Goal: Information Seeking & Learning: Learn about a topic

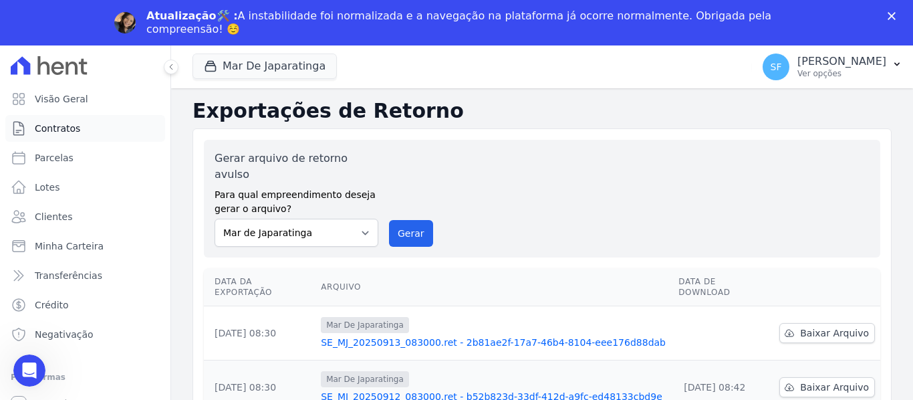
click at [88, 138] on link "Contratos" at bounding box center [85, 128] width 160 height 27
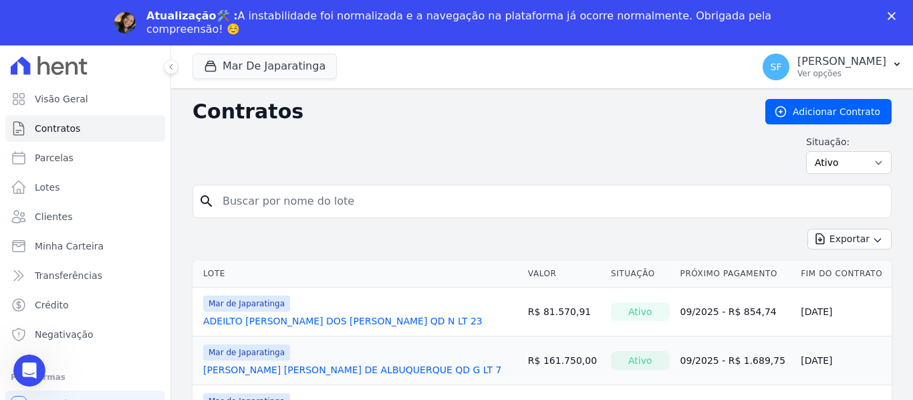
click at [344, 206] on input "search" at bounding box center [549, 201] width 671 height 27
paste input "[PERSON_NAME]"
type input "[PERSON_NAME]"
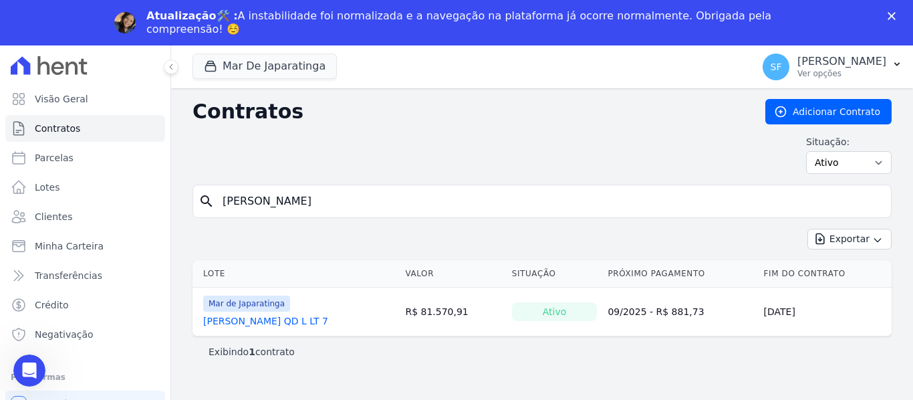
click at [328, 316] on link "[PERSON_NAME] QD L LT 7" at bounding box center [265, 320] width 125 height 13
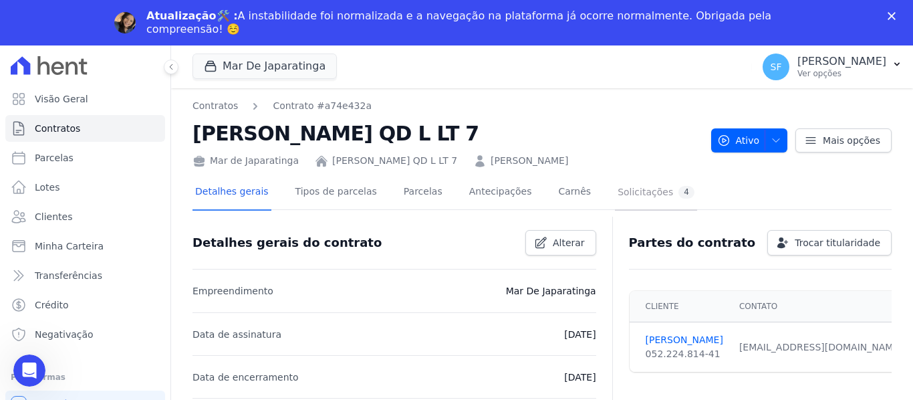
click at [617, 196] on div "Solicitações 4" at bounding box center [655, 192] width 77 height 13
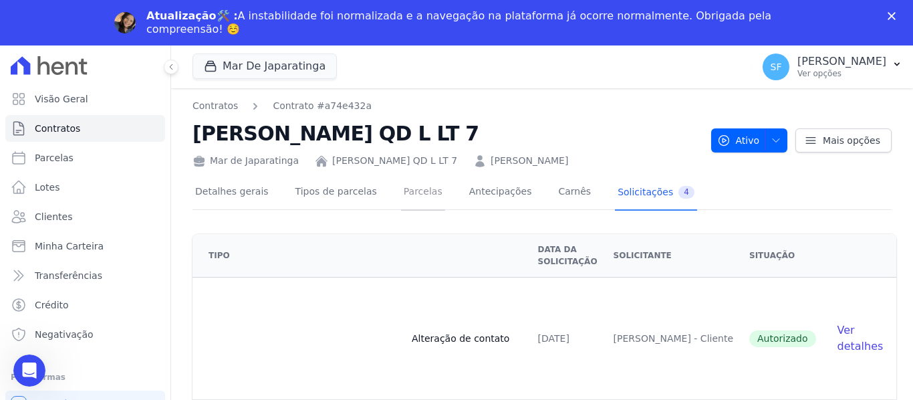
click at [401, 192] on link "Parcelas" at bounding box center [423, 192] width 44 height 35
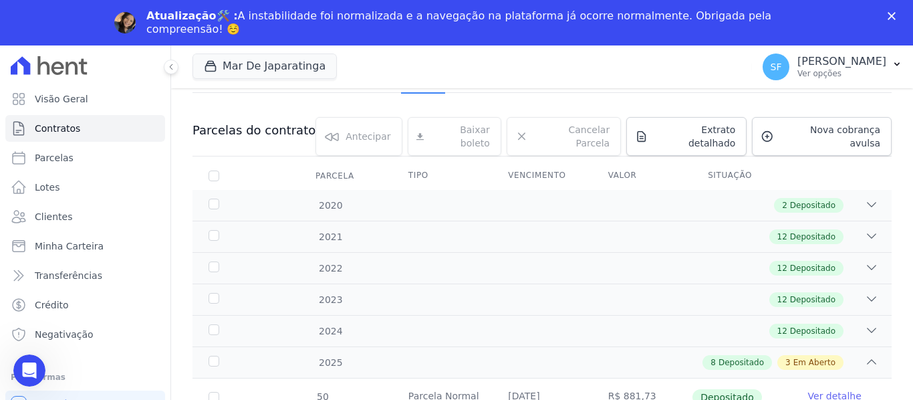
scroll to position [30, 0]
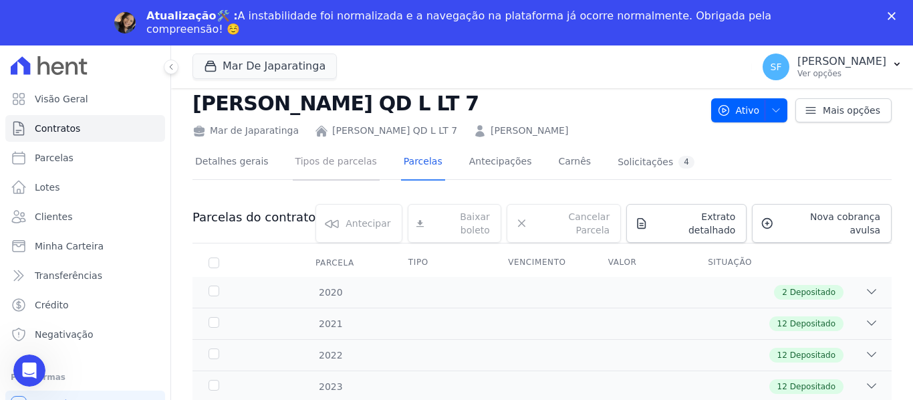
click at [351, 170] on link "Tipos de parcelas" at bounding box center [336, 162] width 87 height 35
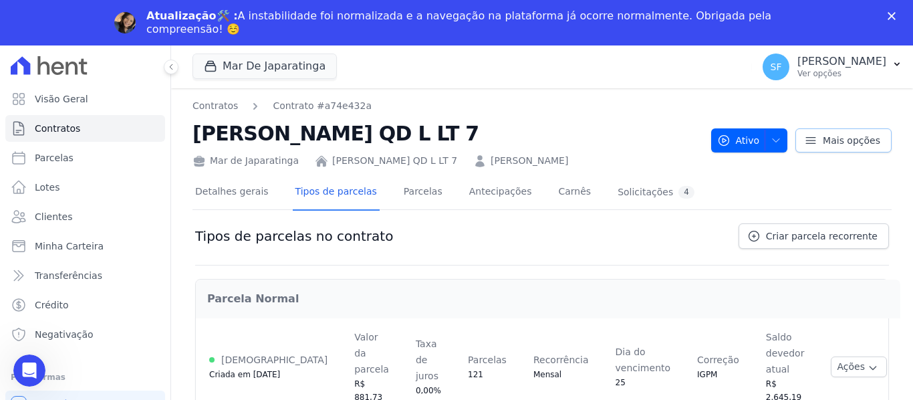
click at [813, 146] on icon at bounding box center [810, 140] width 13 height 13
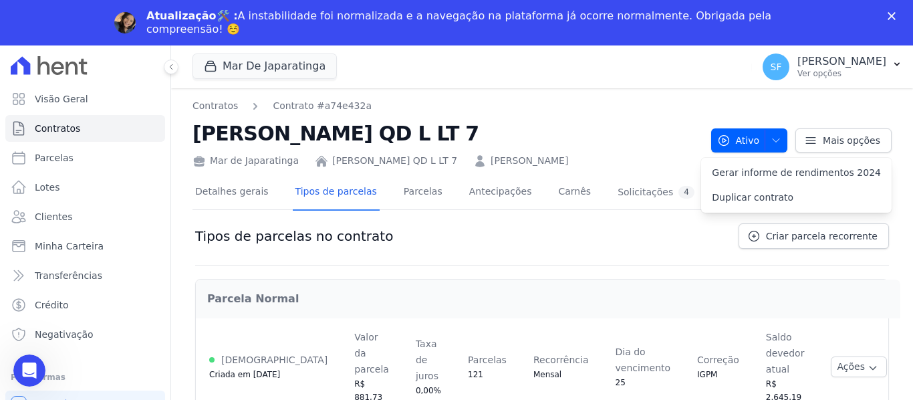
drag, startPoint x: 615, startPoint y: 281, endPoint x: 625, endPoint y: 257, distance: 26.1
click at [615, 281] on div "Parcela Normal" at bounding box center [547, 298] width 703 height 37
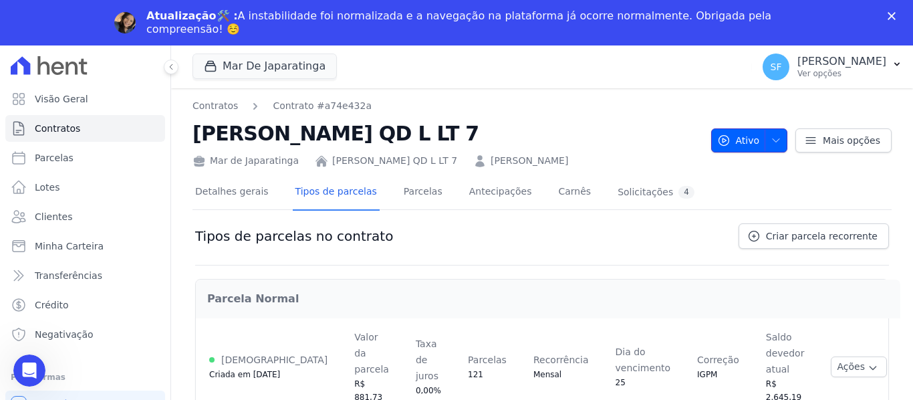
click at [781, 144] on icon "button" at bounding box center [775, 140] width 11 height 11
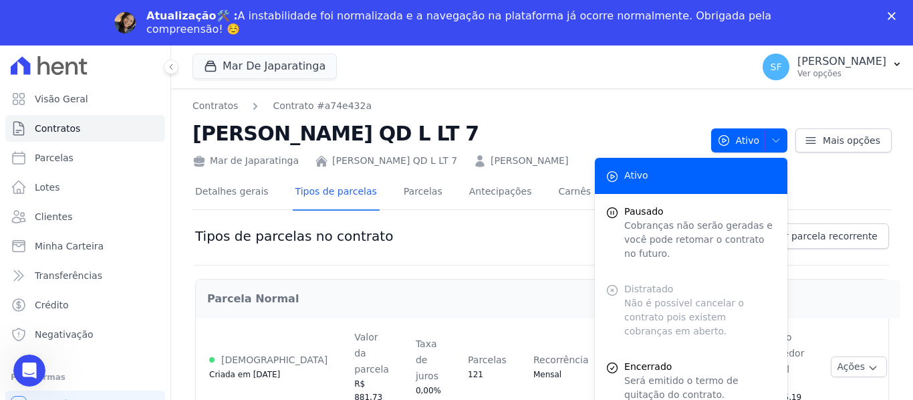
click at [883, 285] on div "Parcela Normal" at bounding box center [547, 298] width 703 height 37
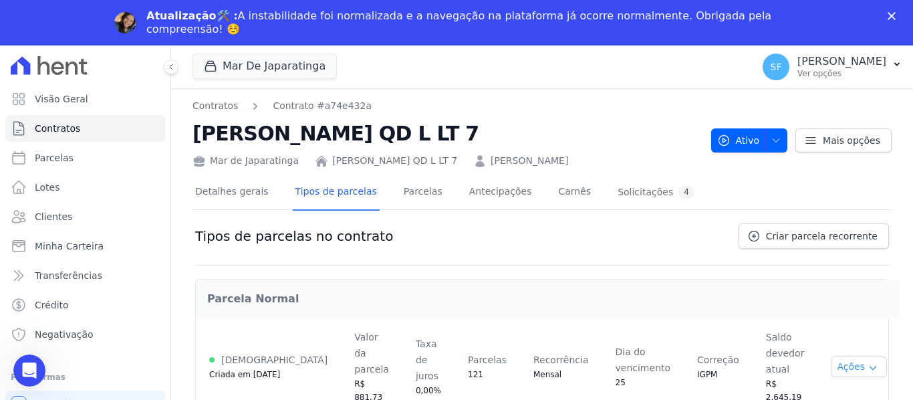
click at [866, 356] on button "Ações" at bounding box center [859, 366] width 56 height 21
click at [537, 267] on div "Parcela Normal Ativa Criada em [DATE] Valor da parcela R$ 881,73 Taxa [PERSON_N…" at bounding box center [542, 345] width 694 height 160
click at [470, 277] on div "Parcela Normal Ativa Criada em [DATE] Valor da parcela R$ 881,73 Taxa [PERSON_N…" at bounding box center [542, 345] width 694 height 160
